Goal: Navigation & Orientation: Find specific page/section

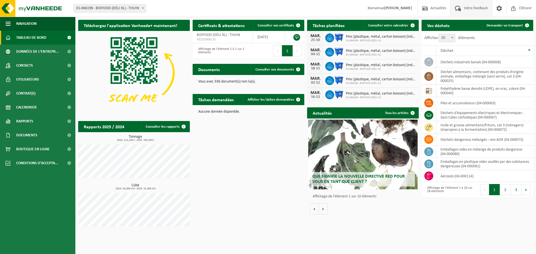
click at [474, 8] on span "Votre feedback" at bounding box center [476, 8] width 27 height 16
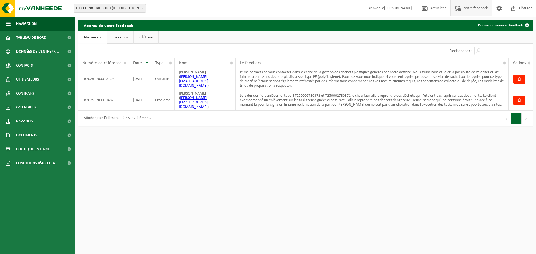
click at [122, 38] on link "En cours" at bounding box center [120, 37] width 27 height 13
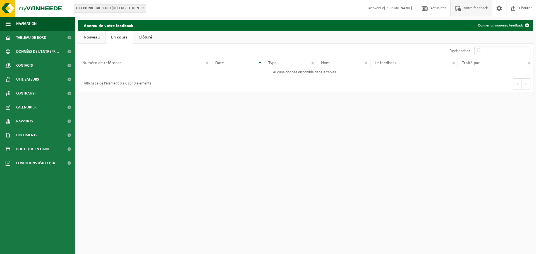
click at [144, 38] on link "Clôturé" at bounding box center [145, 37] width 25 height 13
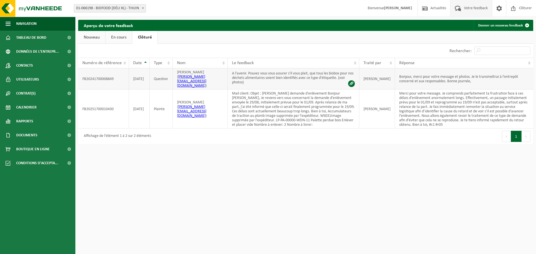
click at [355, 82] on span at bounding box center [351, 83] width 7 height 7
click at [122, 36] on link "En cours" at bounding box center [119, 37] width 27 height 13
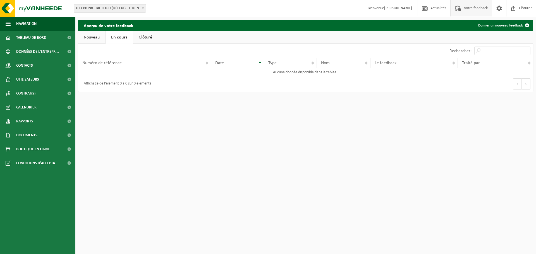
click at [94, 36] on link "Nouveau" at bounding box center [91, 37] width 27 height 13
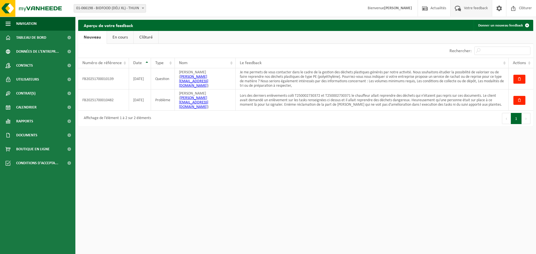
click at [517, 116] on button "1" at bounding box center [516, 118] width 11 height 11
click at [123, 37] on link "En cours" at bounding box center [120, 37] width 27 height 13
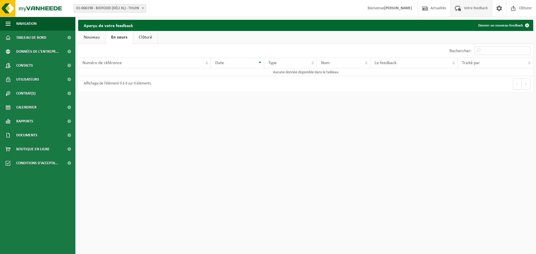
click at [145, 38] on link "Clôturé" at bounding box center [145, 37] width 25 height 13
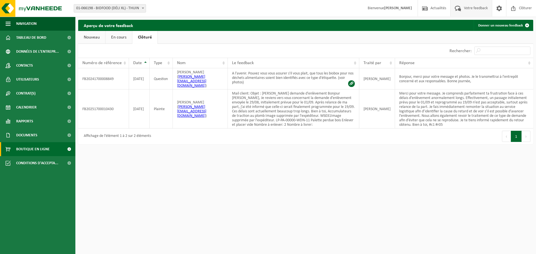
click at [39, 150] on span "Boutique en ligne" at bounding box center [33, 149] width 34 height 14
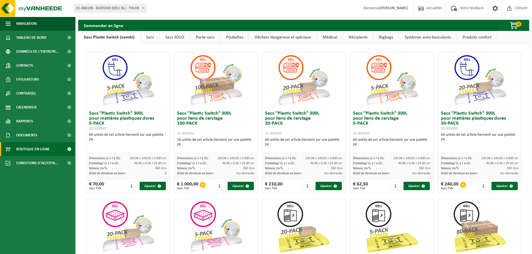
click at [304, 37] on link "Déchets dangereux et spéciaux" at bounding box center [283, 37] width 68 height 13
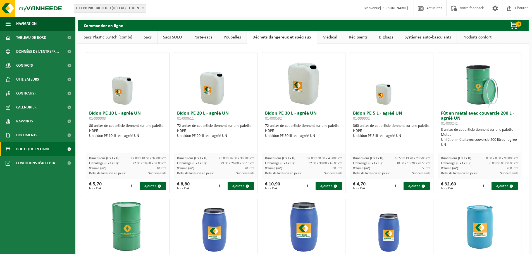
click at [330, 38] on link "Médical" at bounding box center [330, 37] width 26 height 13
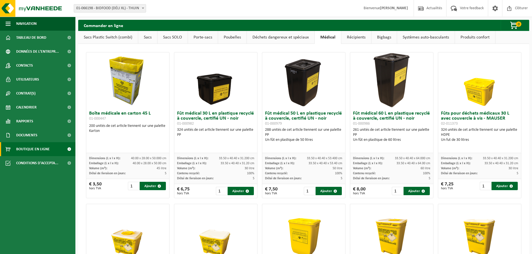
click at [358, 37] on link "Récipients" at bounding box center [356, 37] width 30 height 13
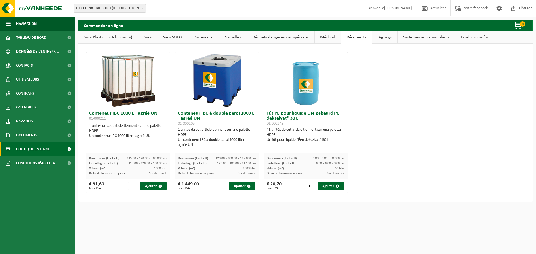
click at [381, 38] on link "Bigbags" at bounding box center [384, 37] width 25 height 13
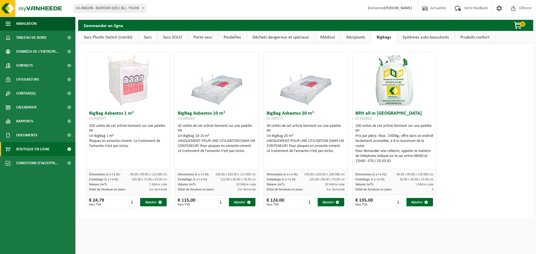
click at [419, 40] on link "Systèmes auto-basculants" at bounding box center [426, 37] width 58 height 13
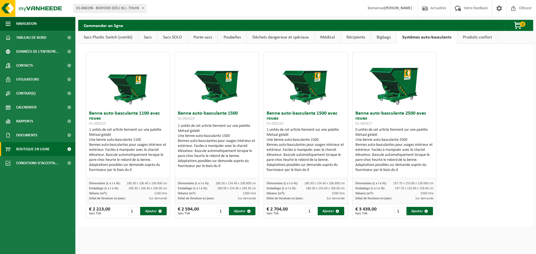
click at [472, 37] on link "Produits confort" at bounding box center [477, 37] width 40 height 13
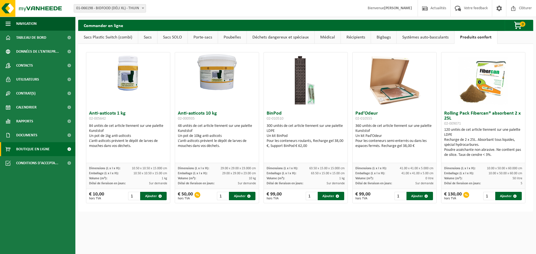
click at [104, 36] on link "Sacs Plastic Switch (combi)" at bounding box center [108, 37] width 60 height 13
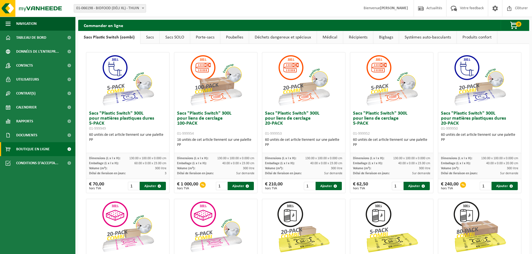
click at [149, 37] on link "Sacs" at bounding box center [149, 37] width 19 height 13
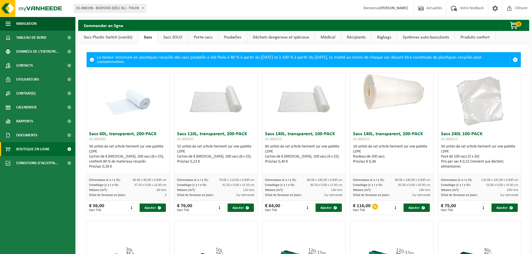
click at [169, 38] on link "Sacs SOLO" at bounding box center [173, 37] width 30 height 13
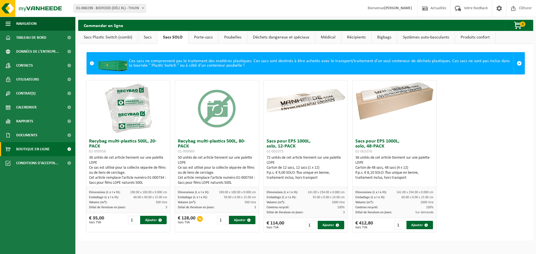
click at [208, 38] on link "Porte-sacs" at bounding box center [204, 37] width 30 height 13
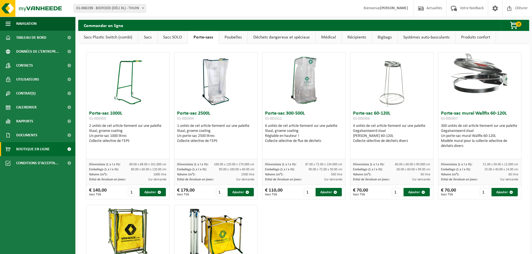
click at [228, 37] on link "Poubelles" at bounding box center [233, 37] width 28 height 13
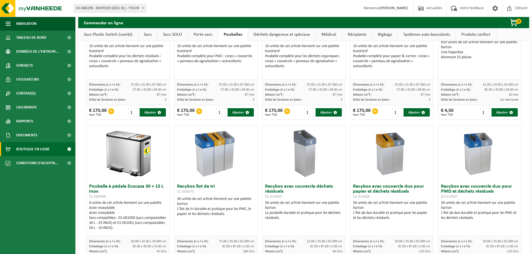
scroll to position [112, 0]
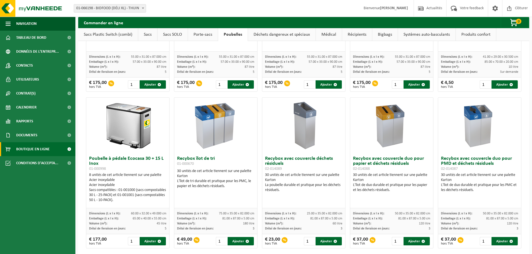
click at [126, 128] on img at bounding box center [128, 126] width 56 height 56
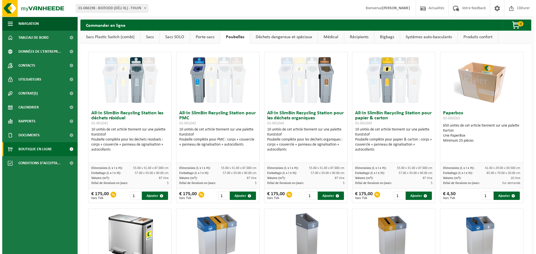
scroll to position [0, 0]
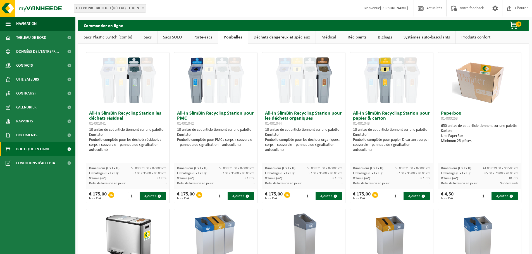
click at [275, 38] on link "Déchets dangereux et spéciaux" at bounding box center [282, 37] width 68 height 13
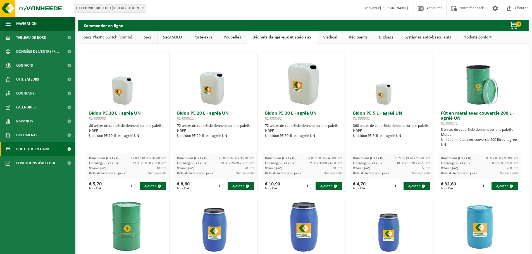
click at [328, 37] on link "Médical" at bounding box center [330, 37] width 26 height 13
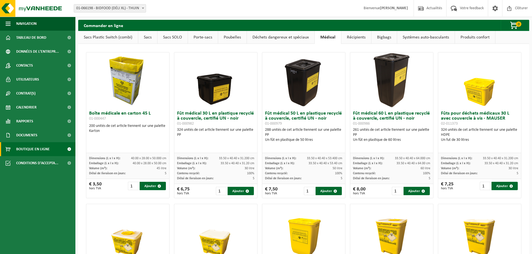
click at [357, 37] on link "Récipients" at bounding box center [356, 37] width 30 height 13
